Goal: Obtain resource: Download file/media

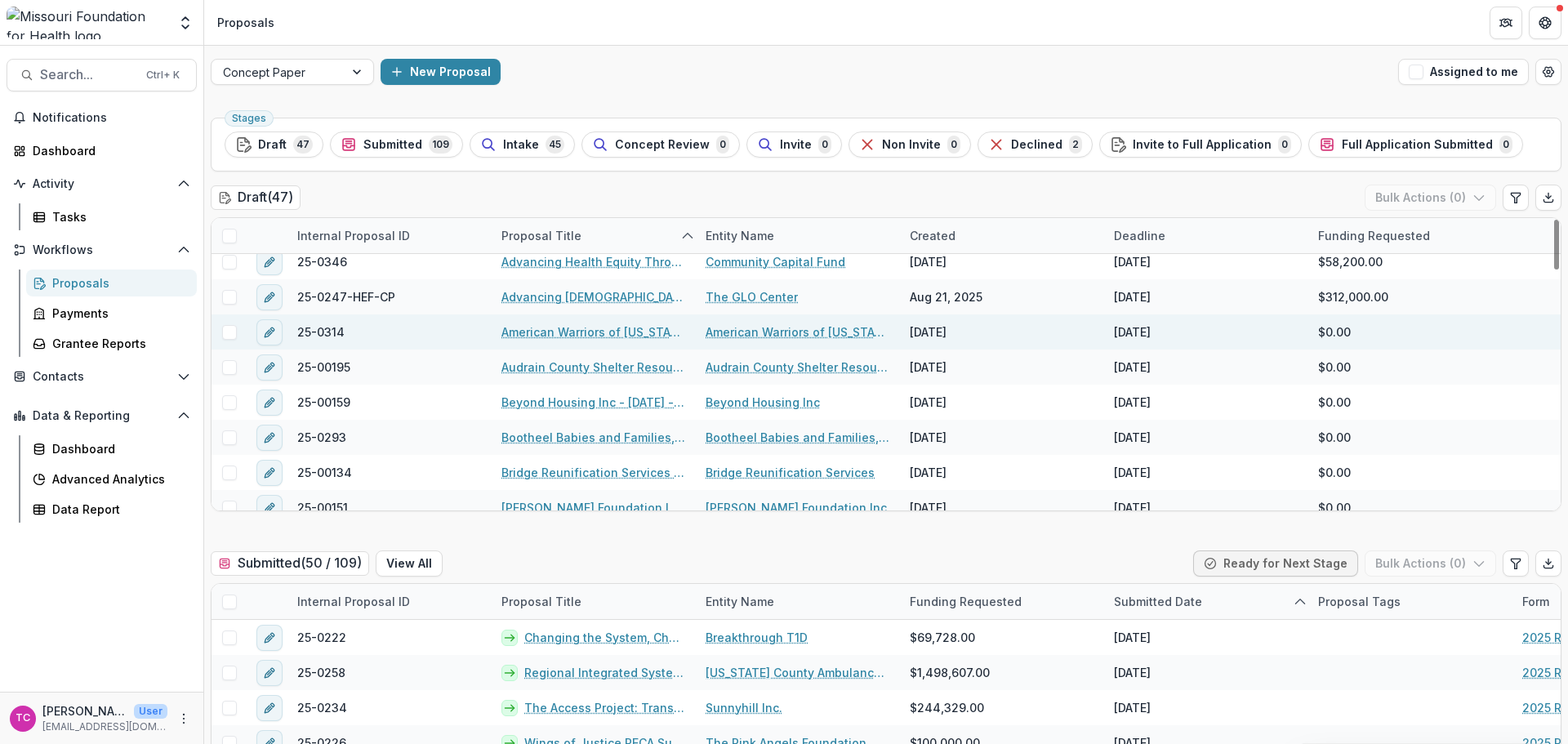
scroll to position [163, 0]
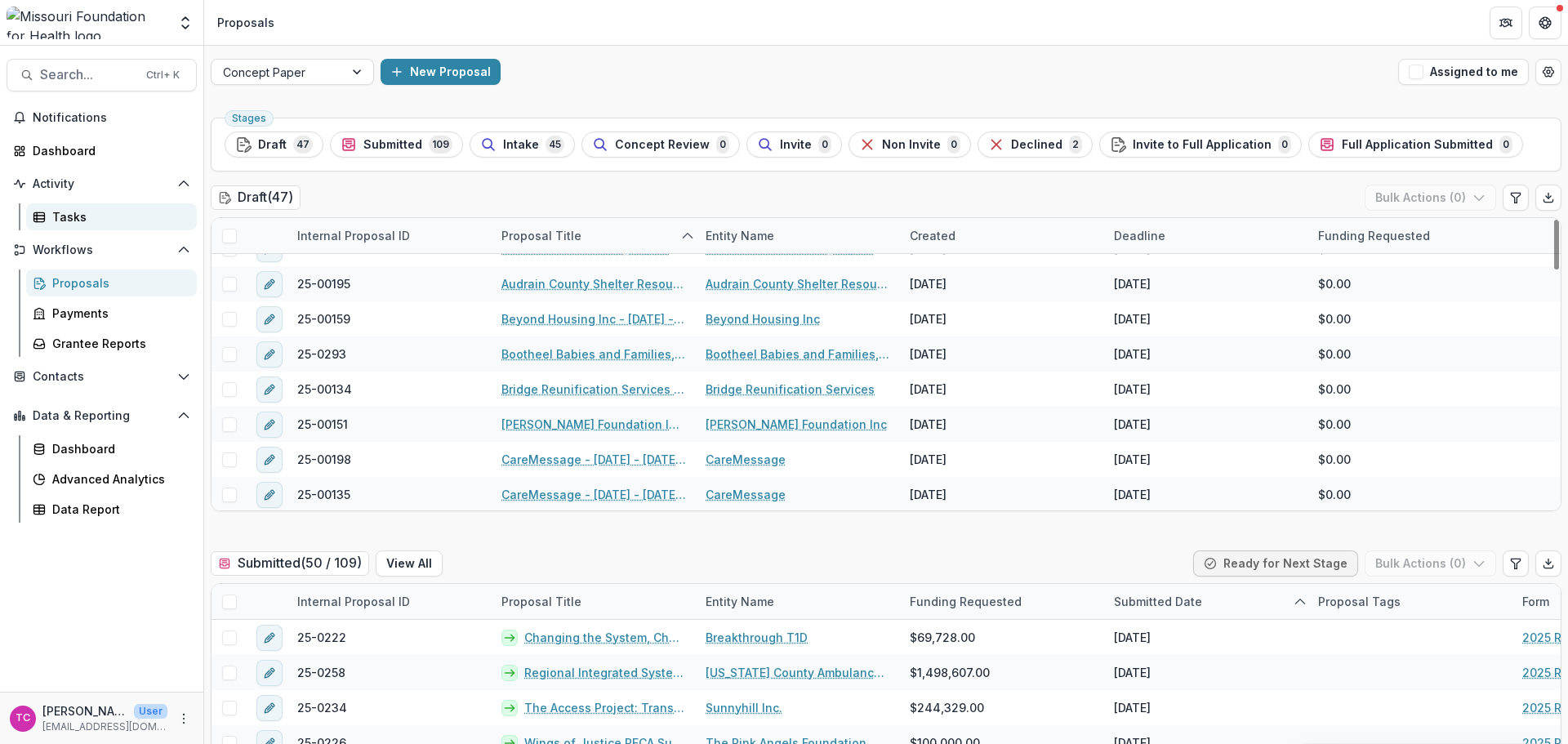
drag, startPoint x: 59, startPoint y: 211, endPoint x: 72, endPoint y: 211, distance: 13.0
click at [59, 211] on div "Tasks" at bounding box center [118, 217] width 131 height 17
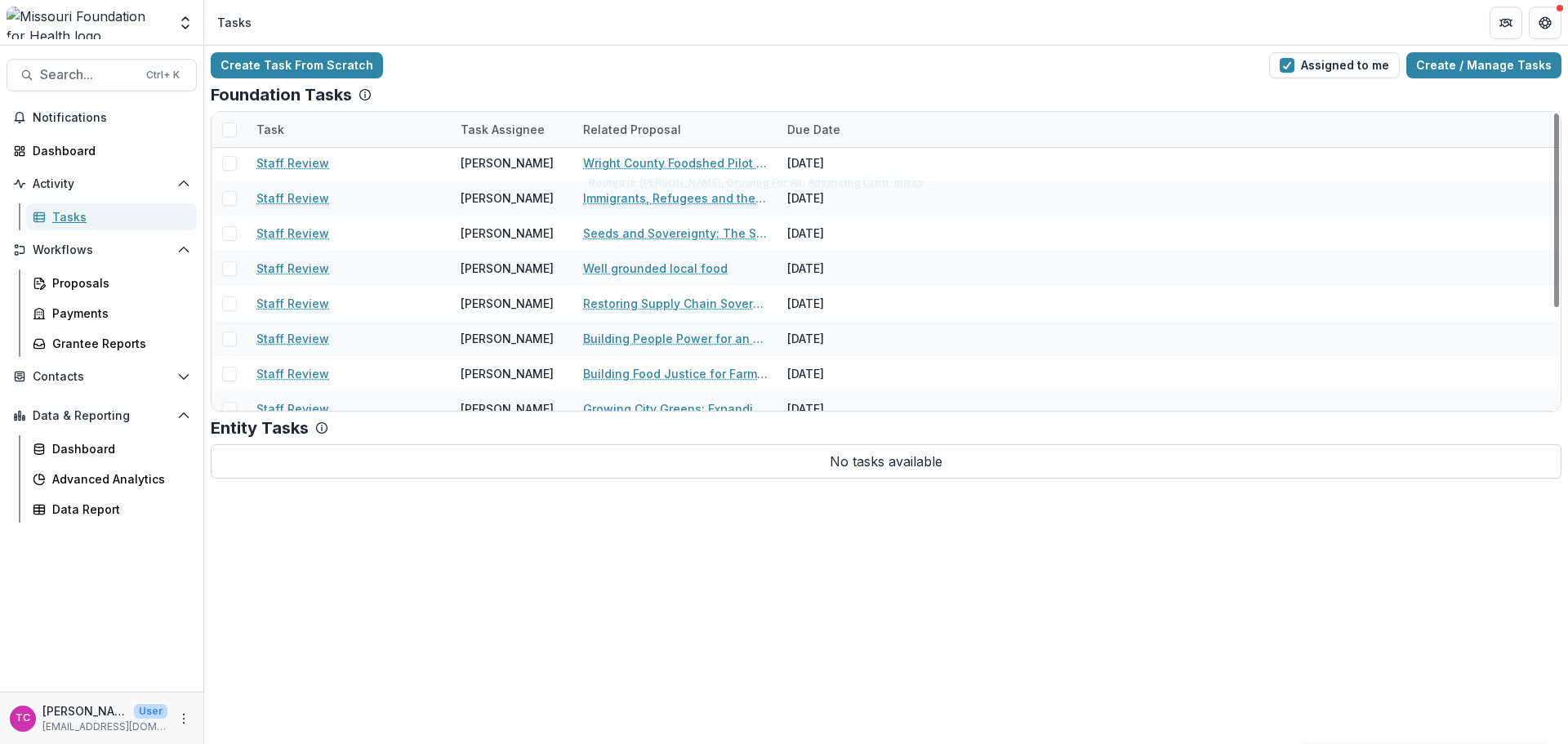
scroll to position [159, 0]
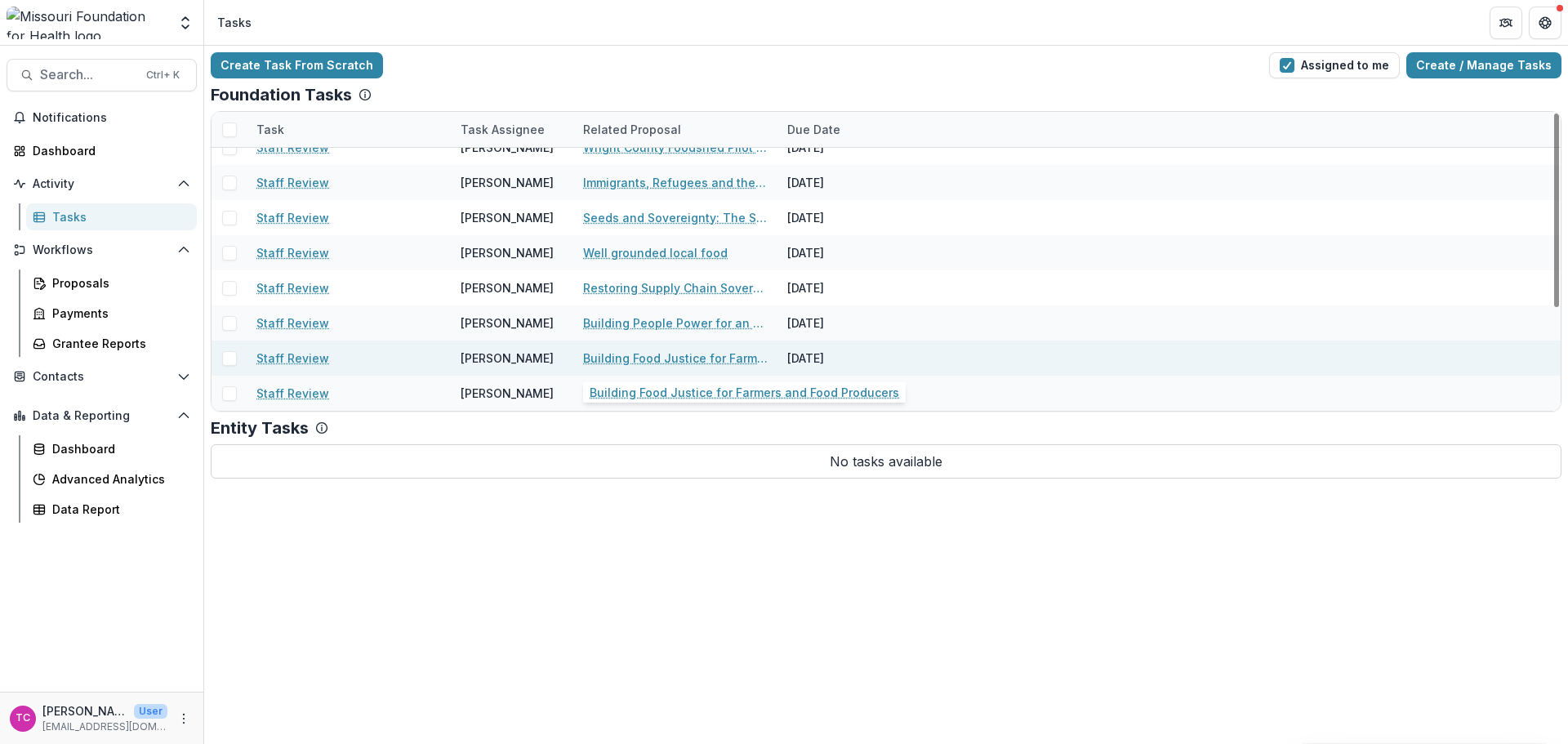
click at [613, 358] on link "Building Food Justice for Farmers and Food Producers" at bounding box center [675, 358] width 185 height 17
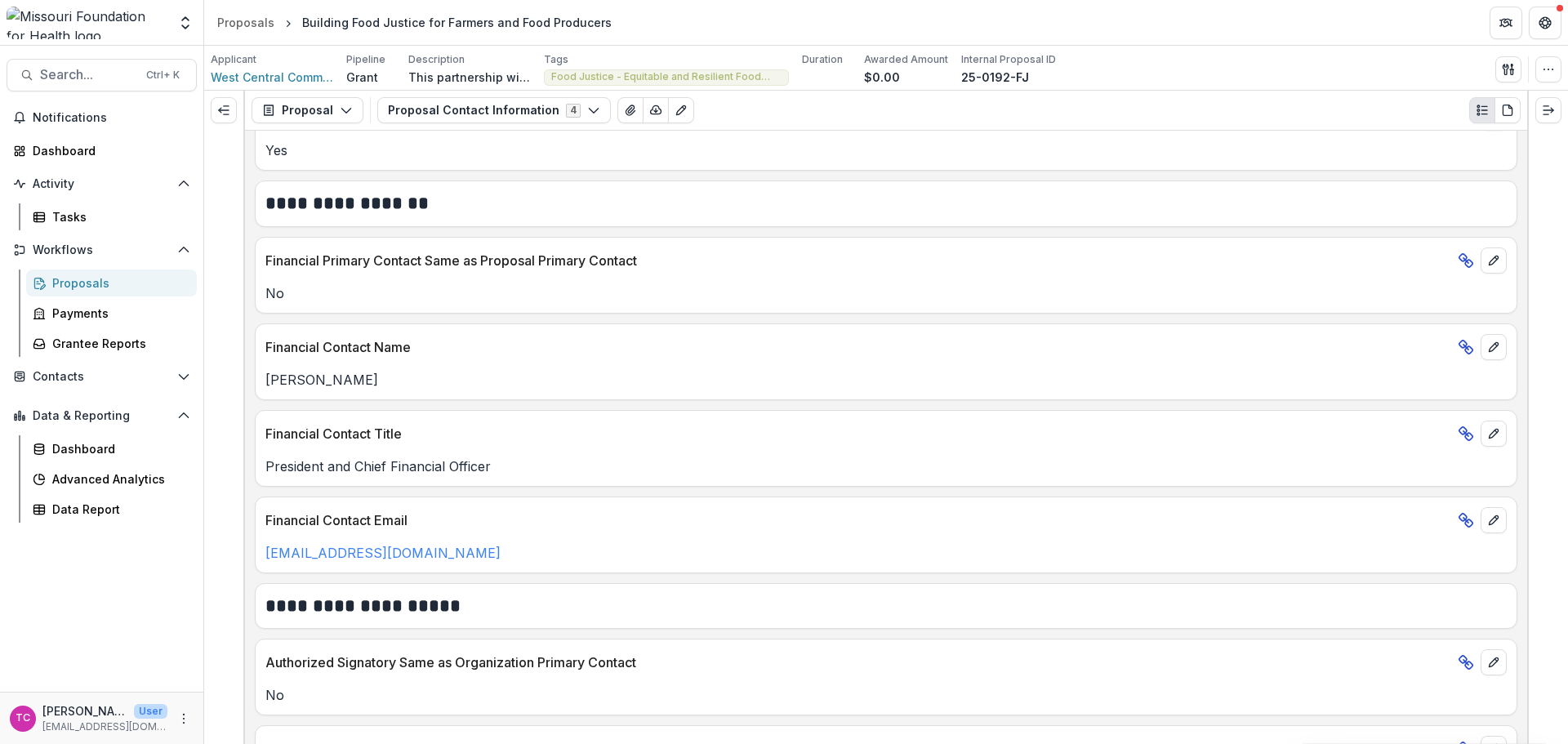
scroll to position [816, 0]
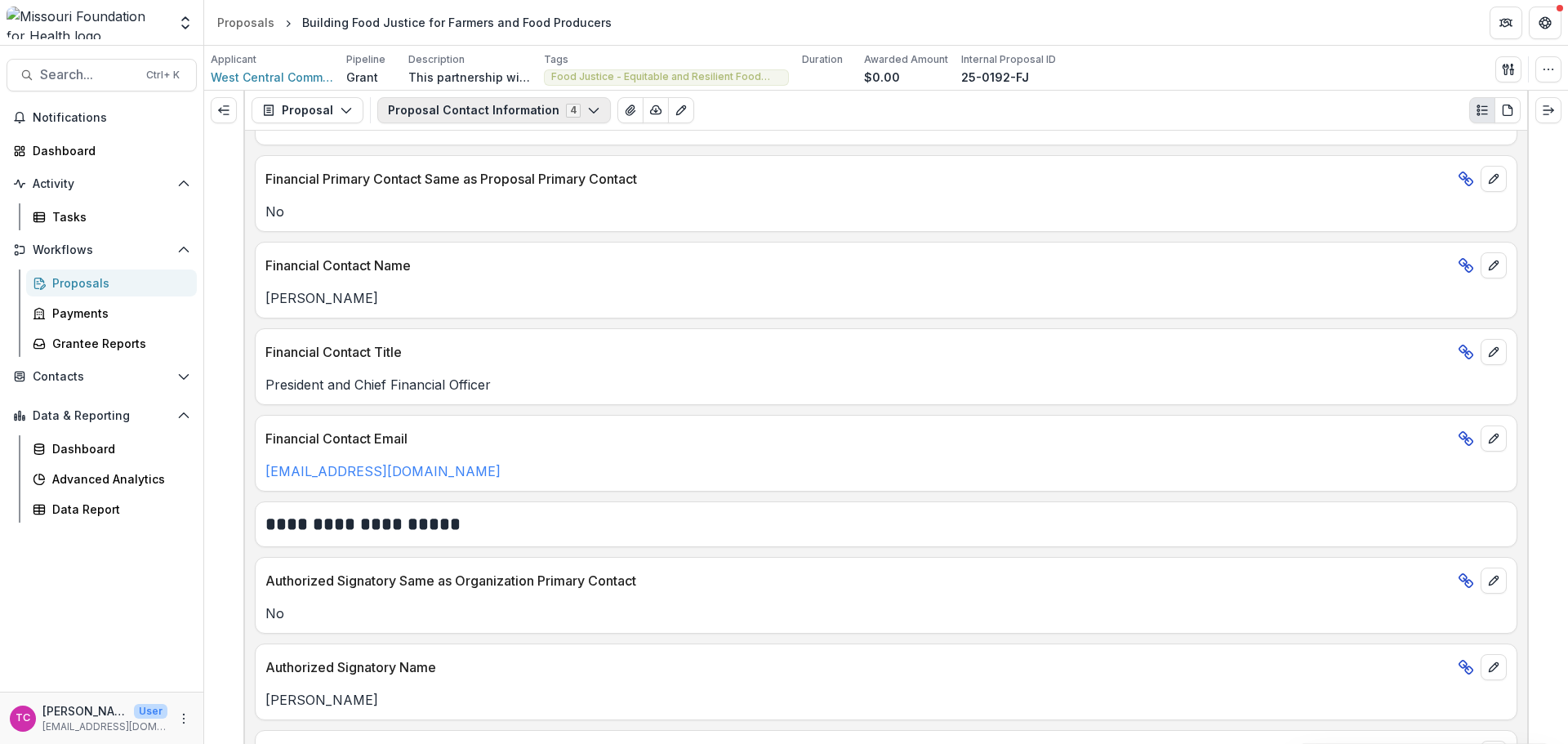
click at [587, 116] on icon "button" at bounding box center [594, 110] width 13 height 13
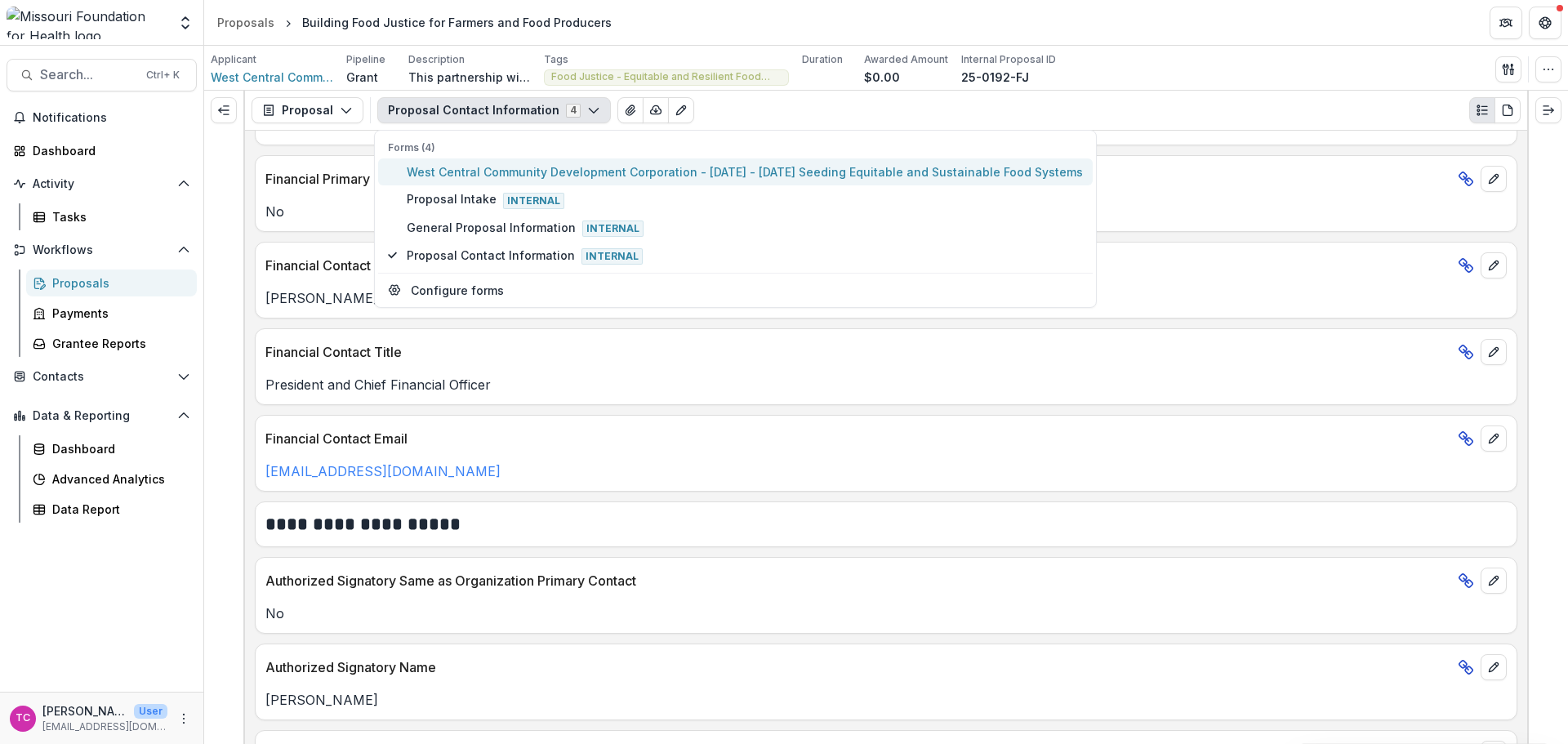
click at [552, 177] on span "West Central Community Development Corporation - [DATE] - [DATE] Seeding Equita…" at bounding box center [745, 171] width 676 height 17
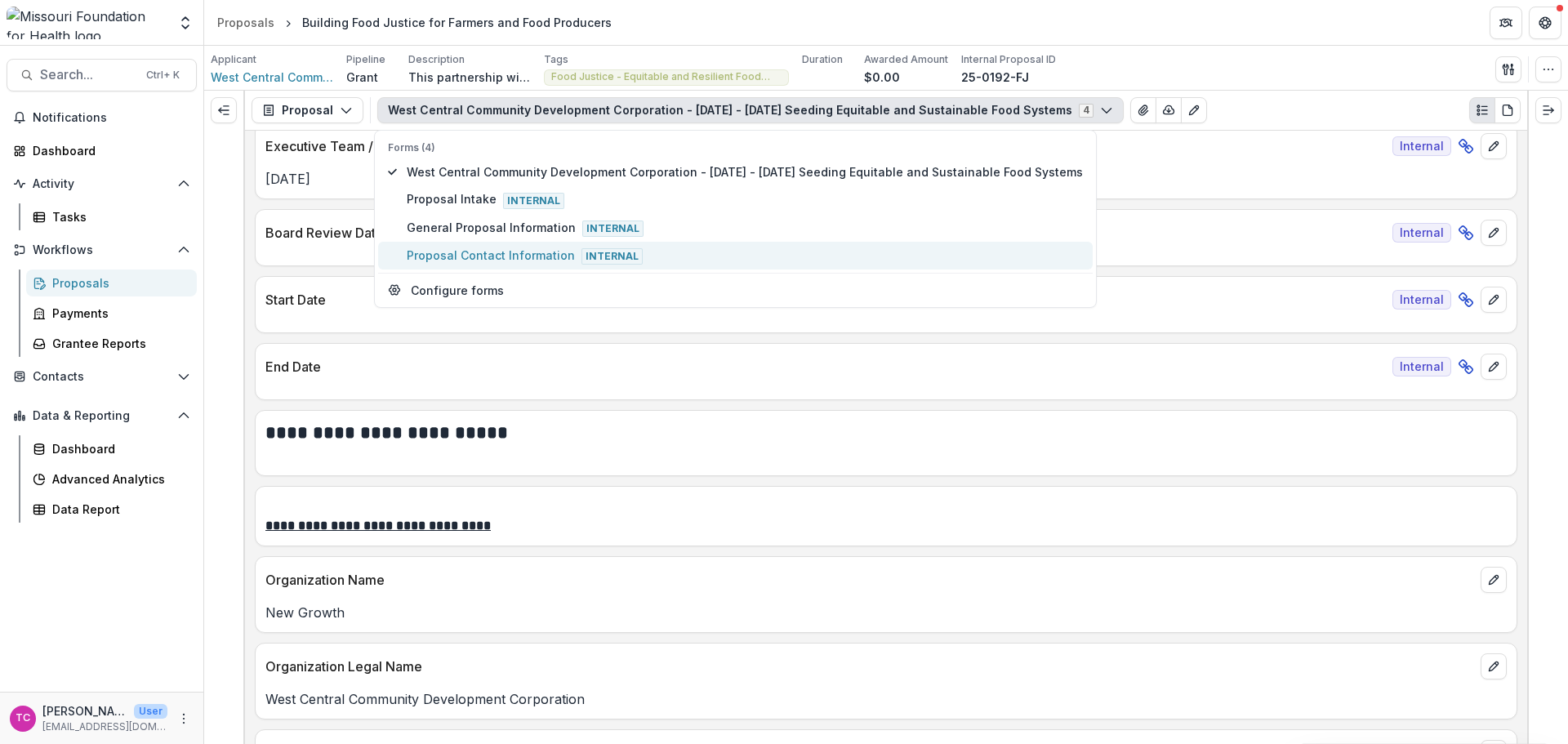
scroll to position [855, 0]
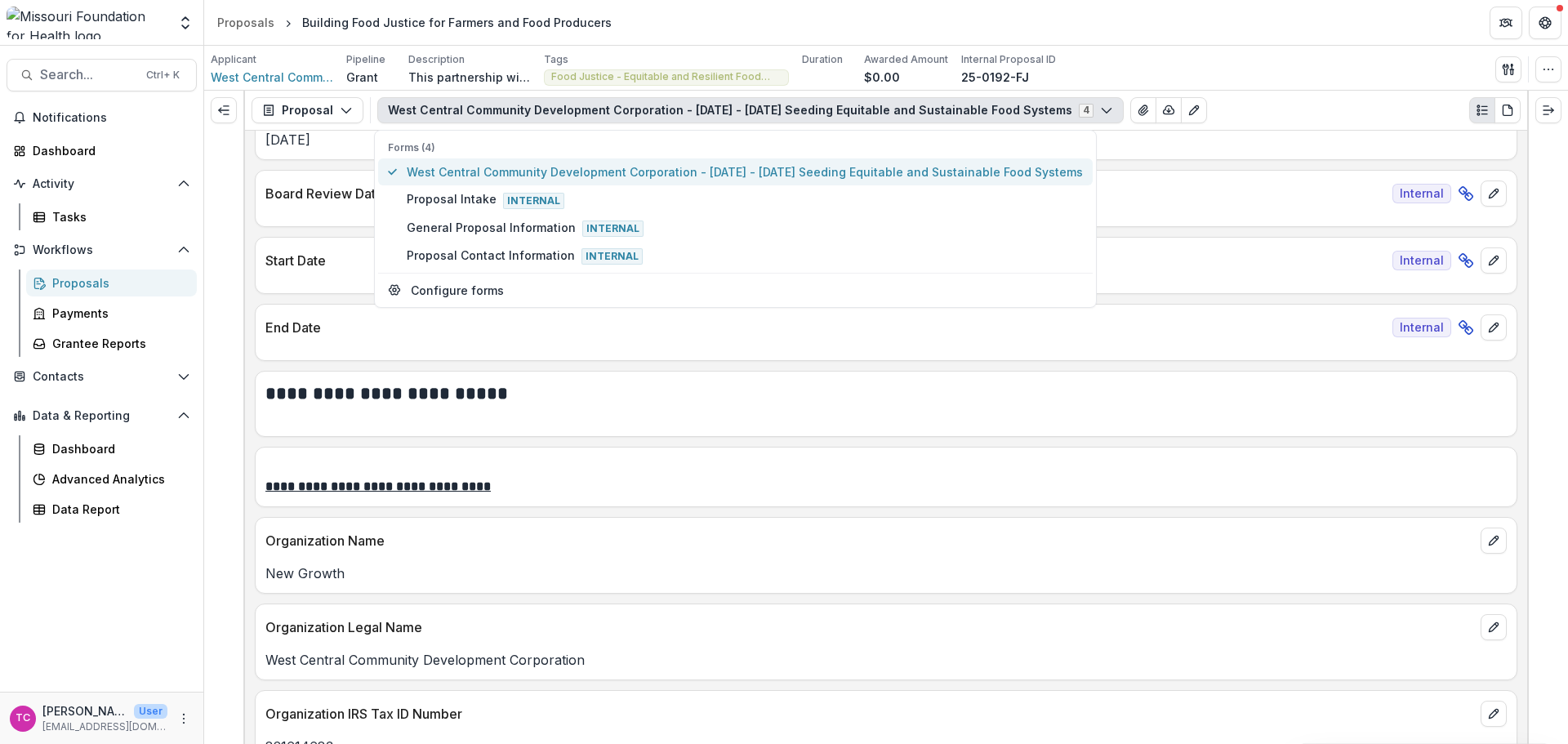
click at [424, 163] on span "West Central Community Development Corporation - [DATE] - [DATE] Seeding Equita…" at bounding box center [745, 171] width 676 height 17
click at [458, 170] on span "West Central Community Development Corporation - [DATE] - [DATE] Seeding Equita…" at bounding box center [745, 171] width 676 height 17
click at [815, 550] on p "Organization Name" at bounding box center [869, 541] width 1208 height 20
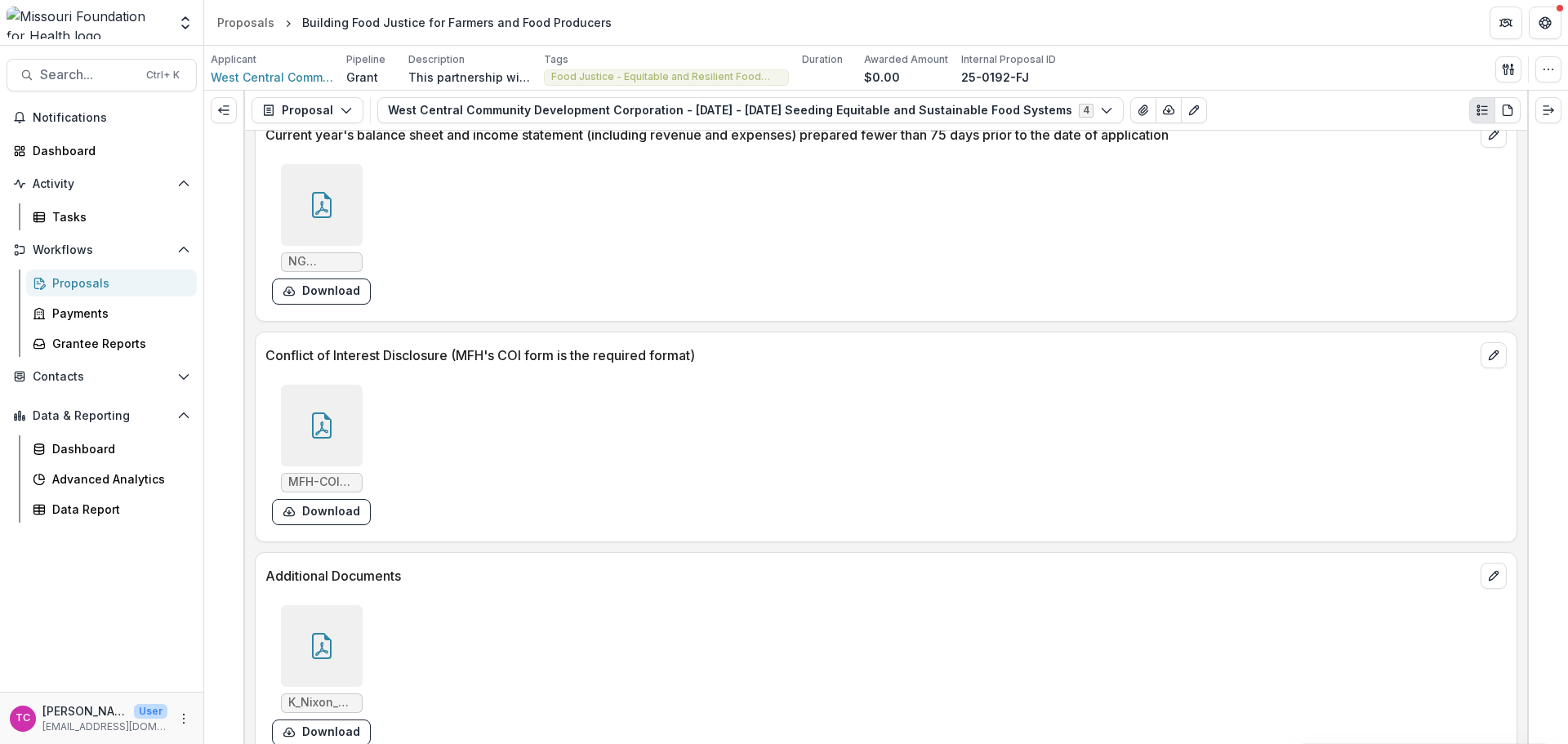
scroll to position [7588, 0]
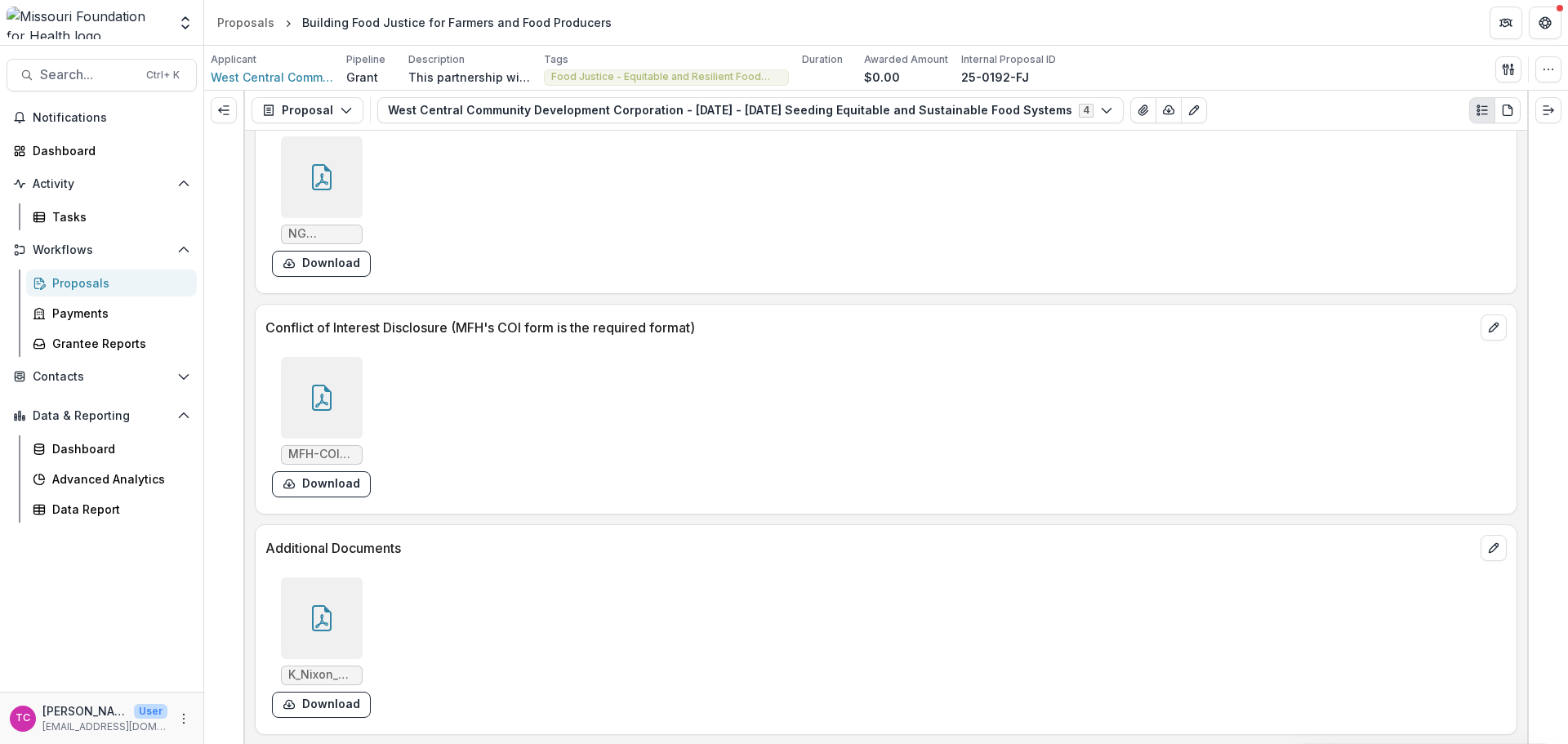
click at [314, 625] on icon at bounding box center [322, 618] width 26 height 26
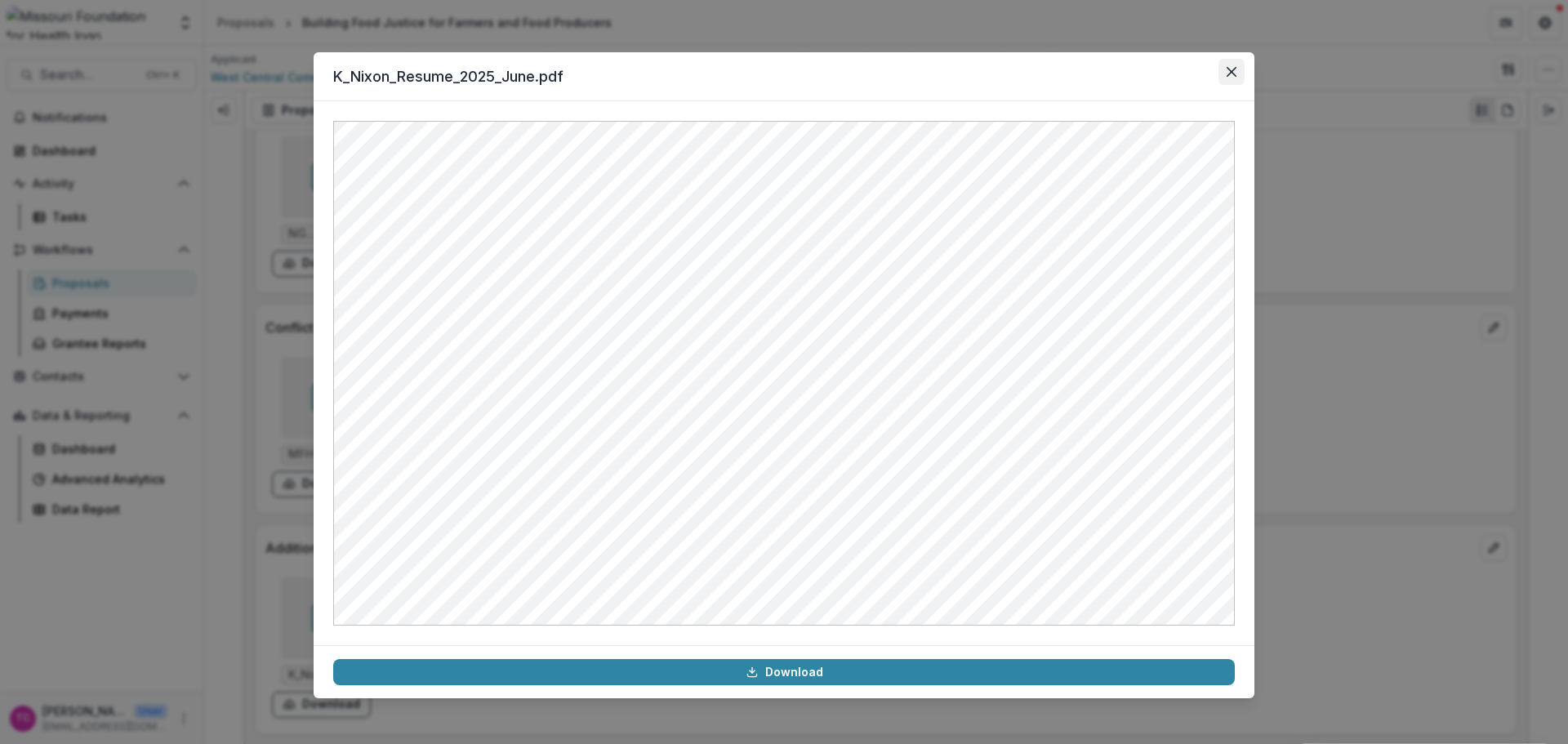
click at [1227, 63] on button "Close" at bounding box center [1231, 72] width 26 height 26
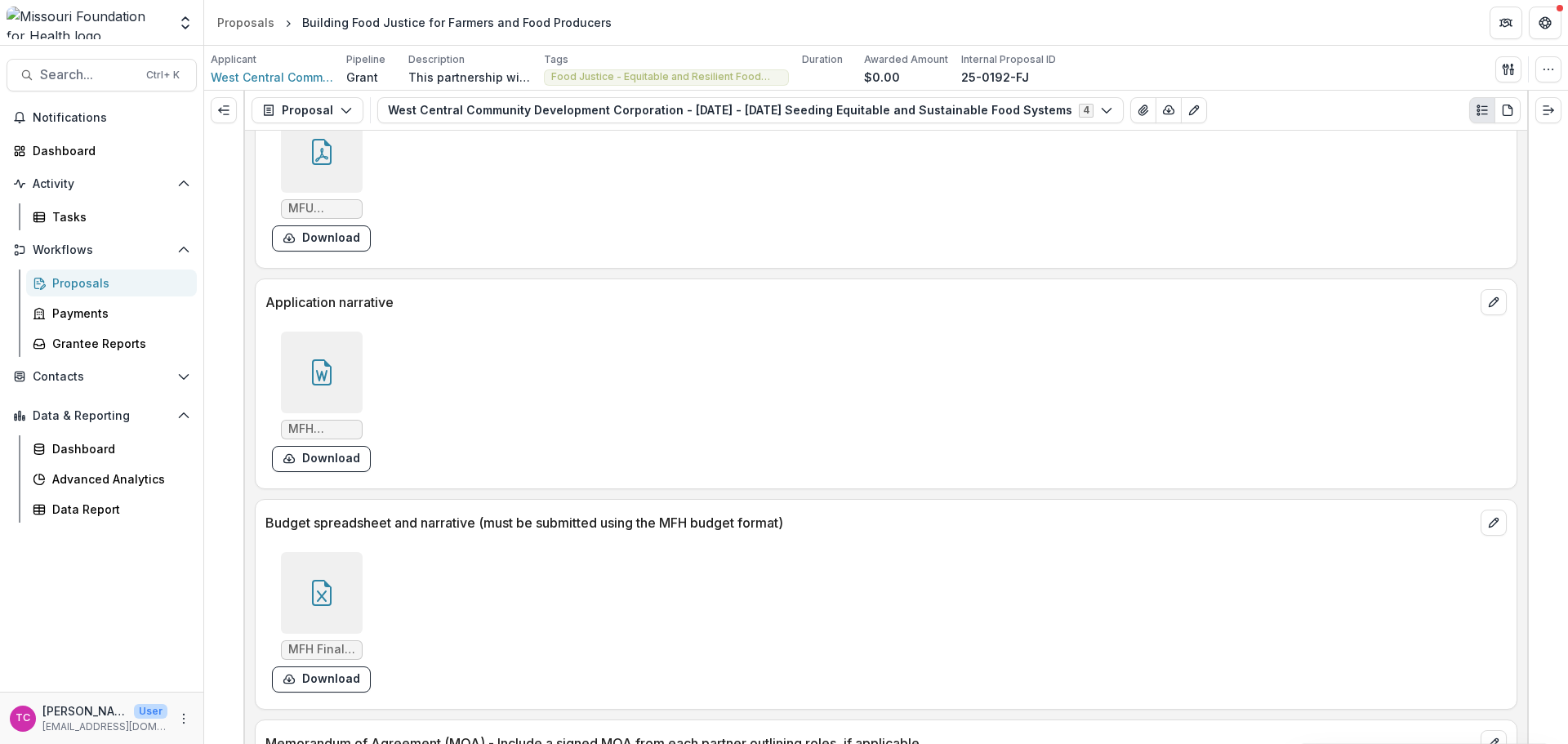
scroll to position [6037, 0]
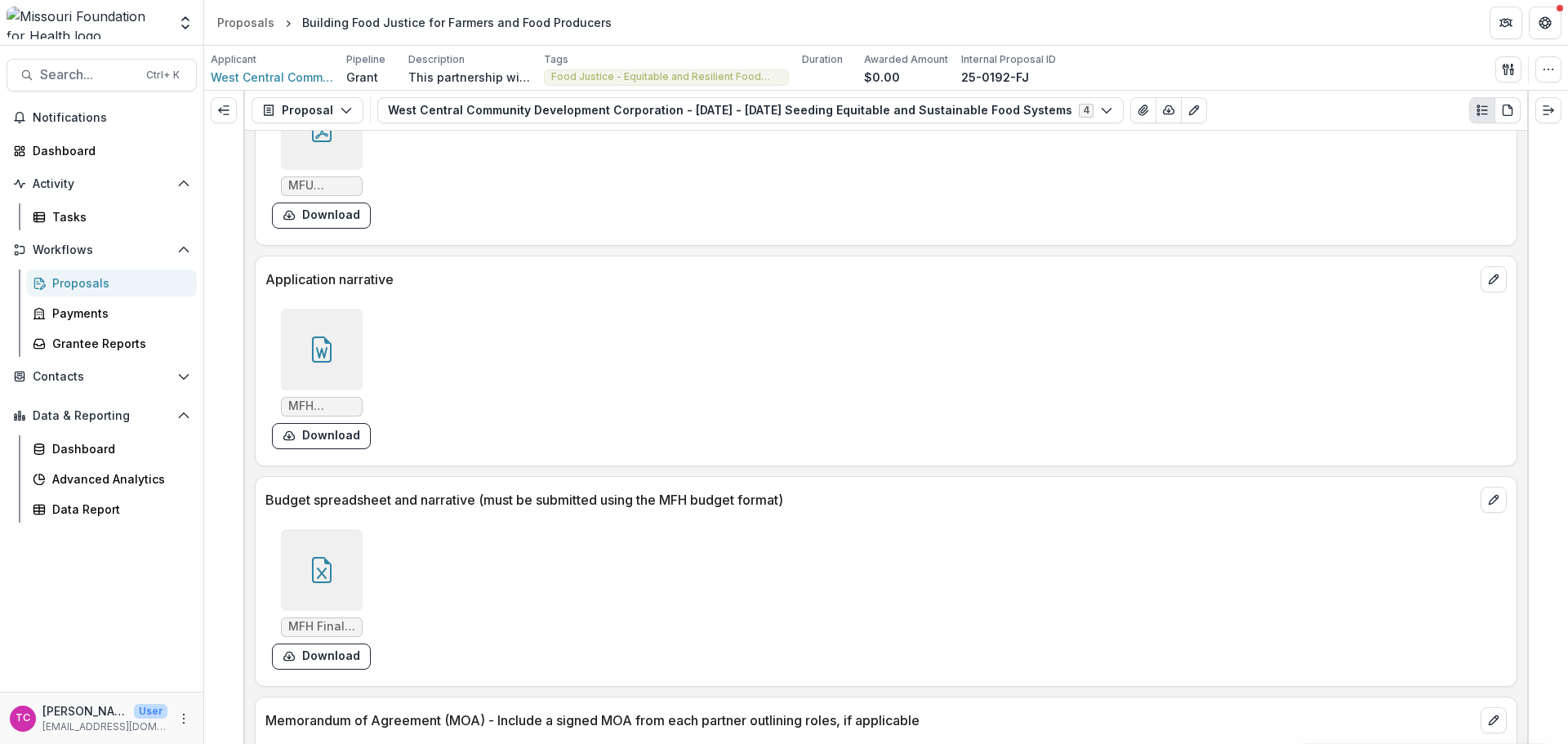
click at [293, 568] on div at bounding box center [322, 570] width 82 height 82
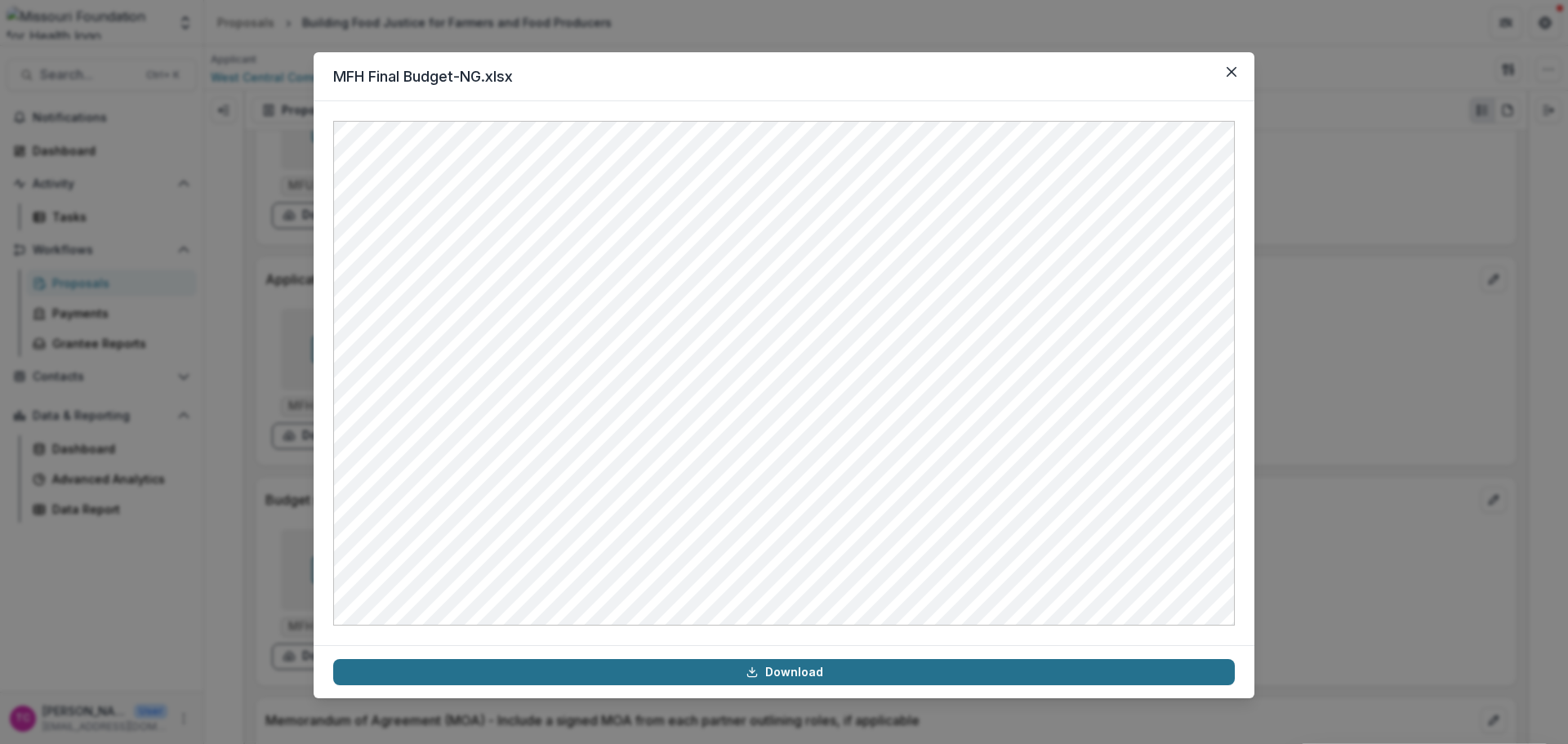
click at [551, 663] on link "Download" at bounding box center [784, 672] width 902 height 26
click at [1224, 68] on button "Close" at bounding box center [1231, 72] width 26 height 26
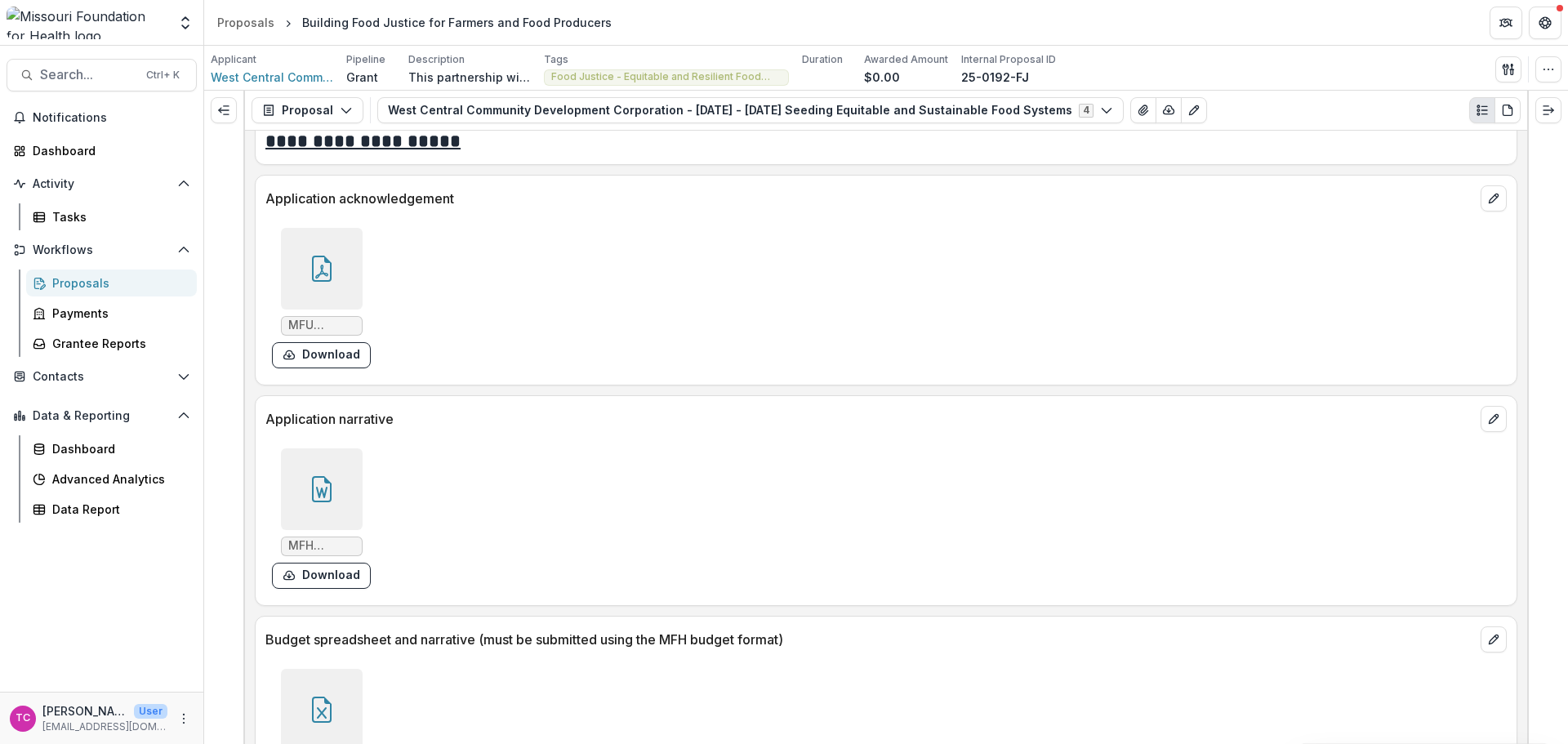
scroll to position [5792, 0]
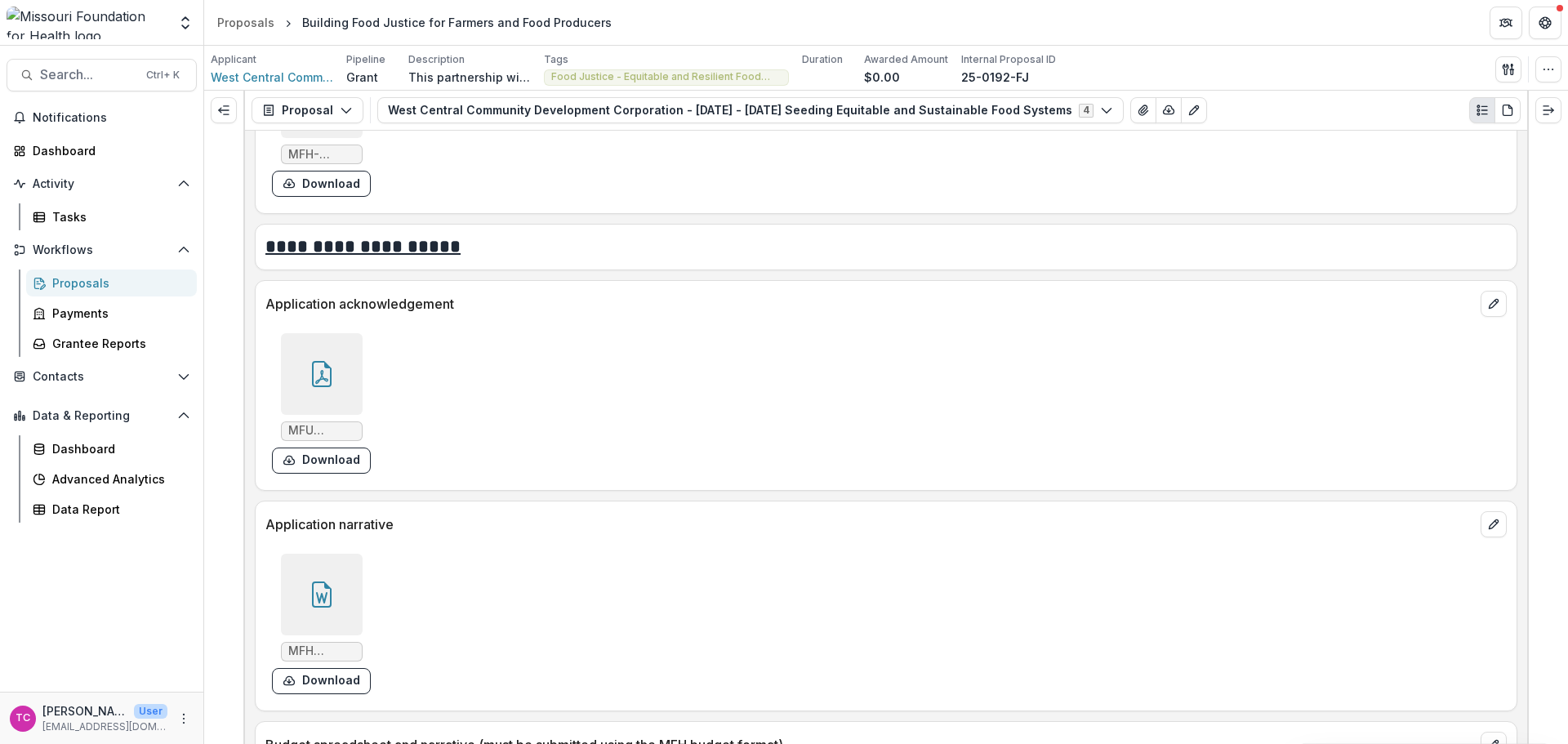
drag, startPoint x: 71, startPoint y: 283, endPoint x: 85, endPoint y: 283, distance: 14.0
click at [71, 283] on div "Proposals" at bounding box center [118, 283] width 131 height 17
